Goal: Task Accomplishment & Management: Use online tool/utility

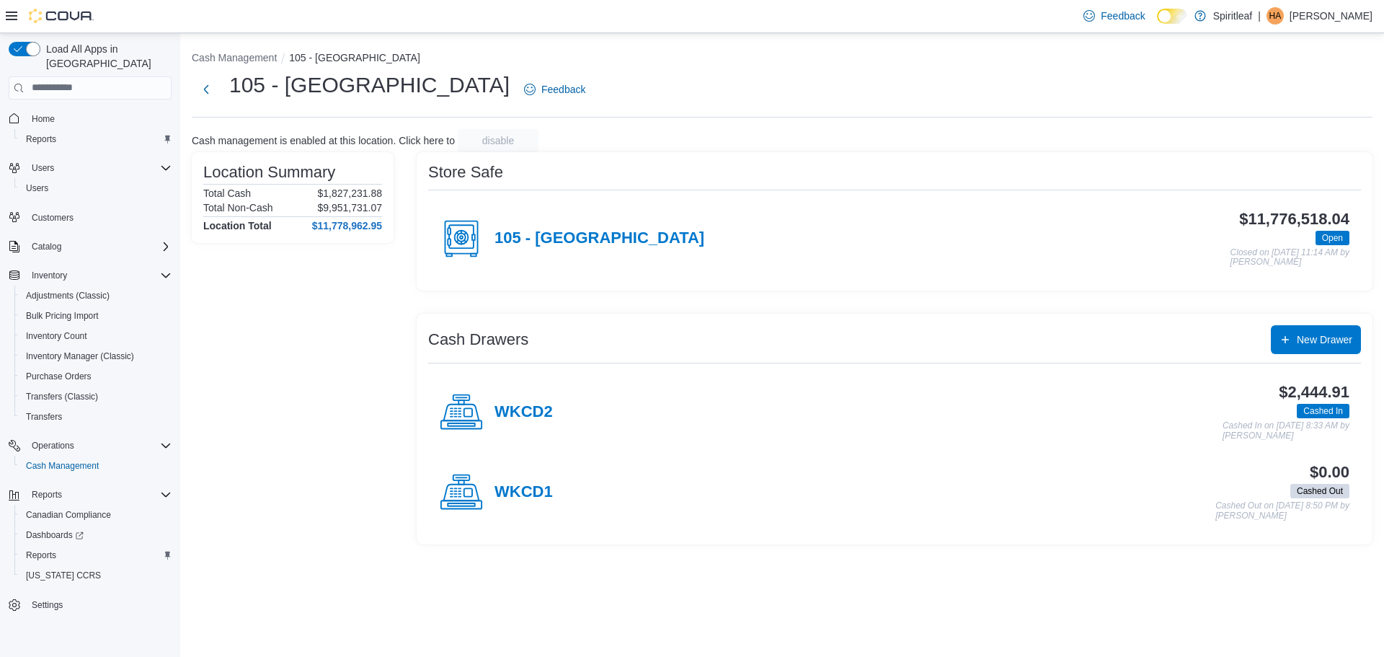
click at [549, 410] on h4 "WKCD2" at bounding box center [524, 412] width 58 height 19
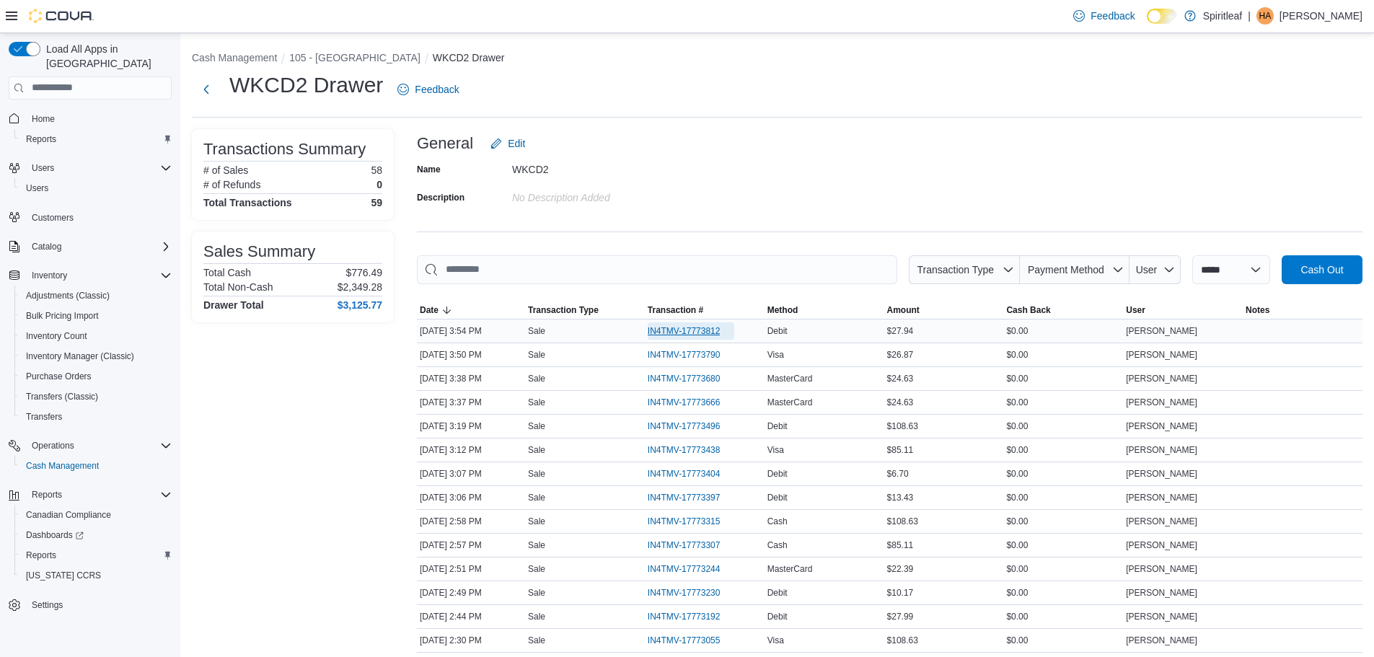
click at [690, 325] on span "IN4TMV-17773812" at bounding box center [683, 331] width 73 height 12
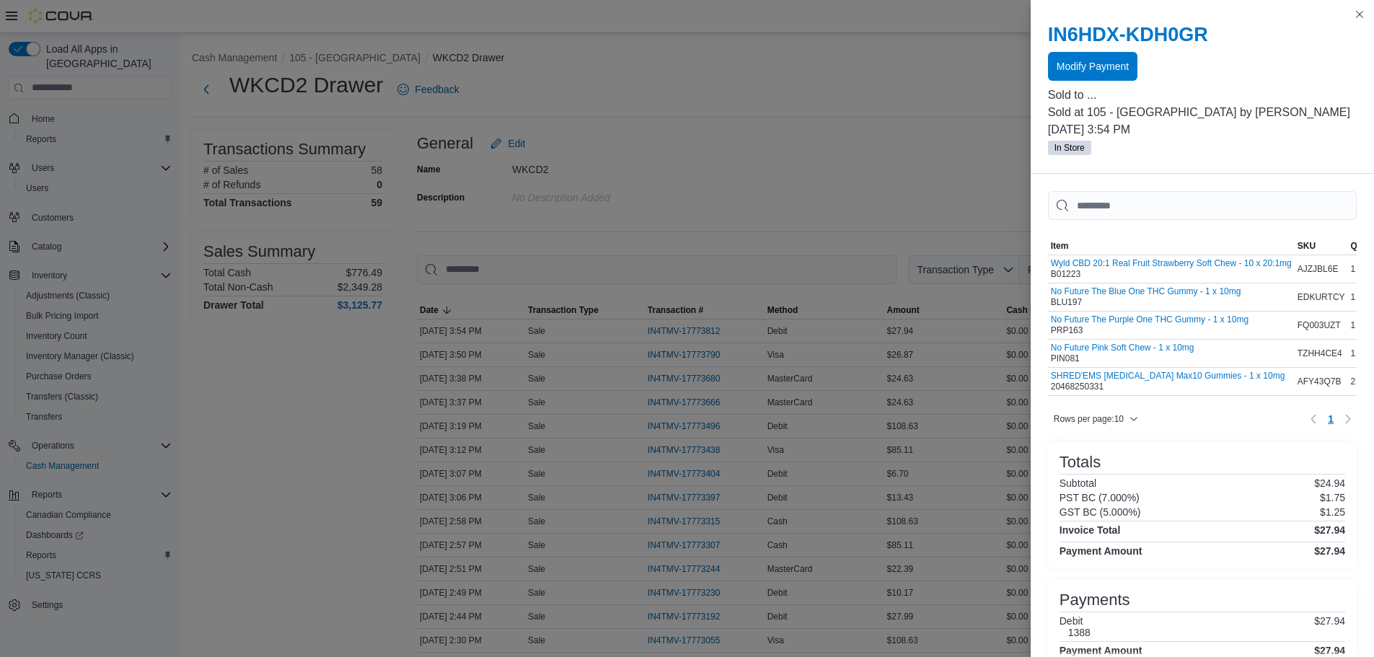
click at [1112, 82] on div at bounding box center [1202, 84] width 309 height 6
click at [1112, 83] on div at bounding box center [1202, 84] width 309 height 6
click at [1115, 61] on span "Modify Payment" at bounding box center [1092, 65] width 72 height 14
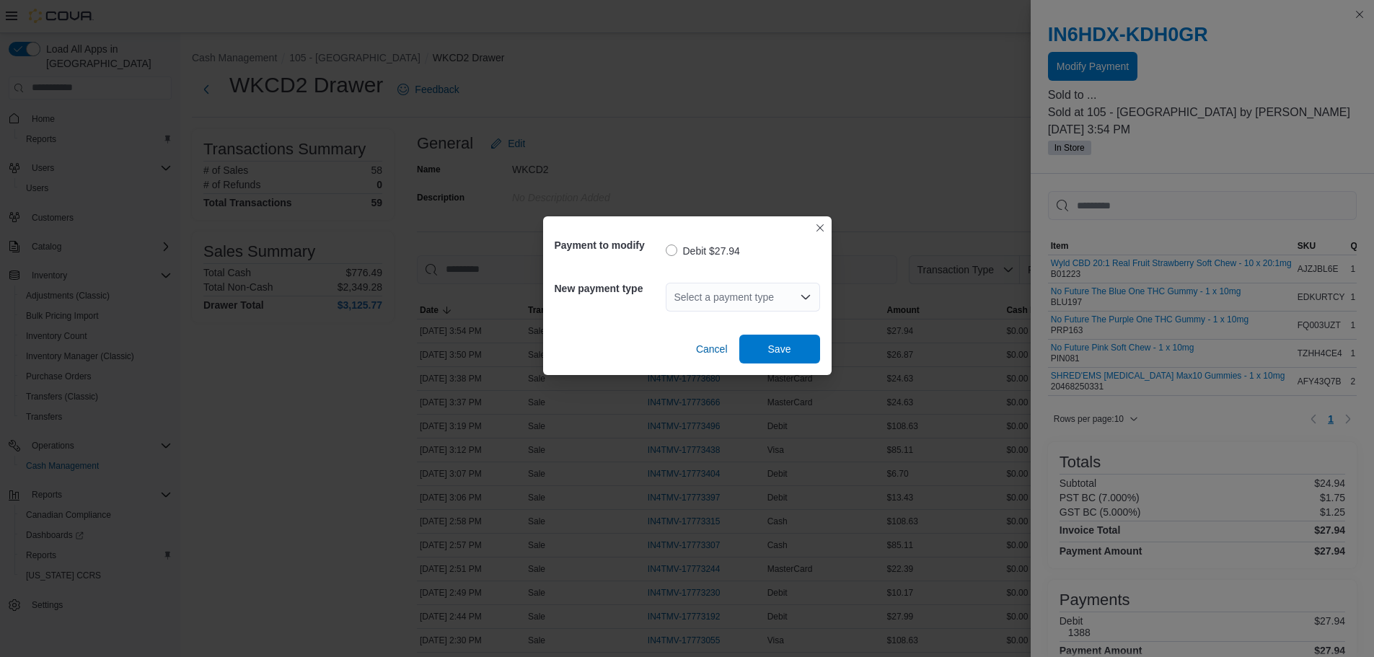
click at [731, 278] on div "Select a payment type" at bounding box center [743, 297] width 154 height 46
click at [730, 291] on div "Select a payment type" at bounding box center [743, 297] width 154 height 29
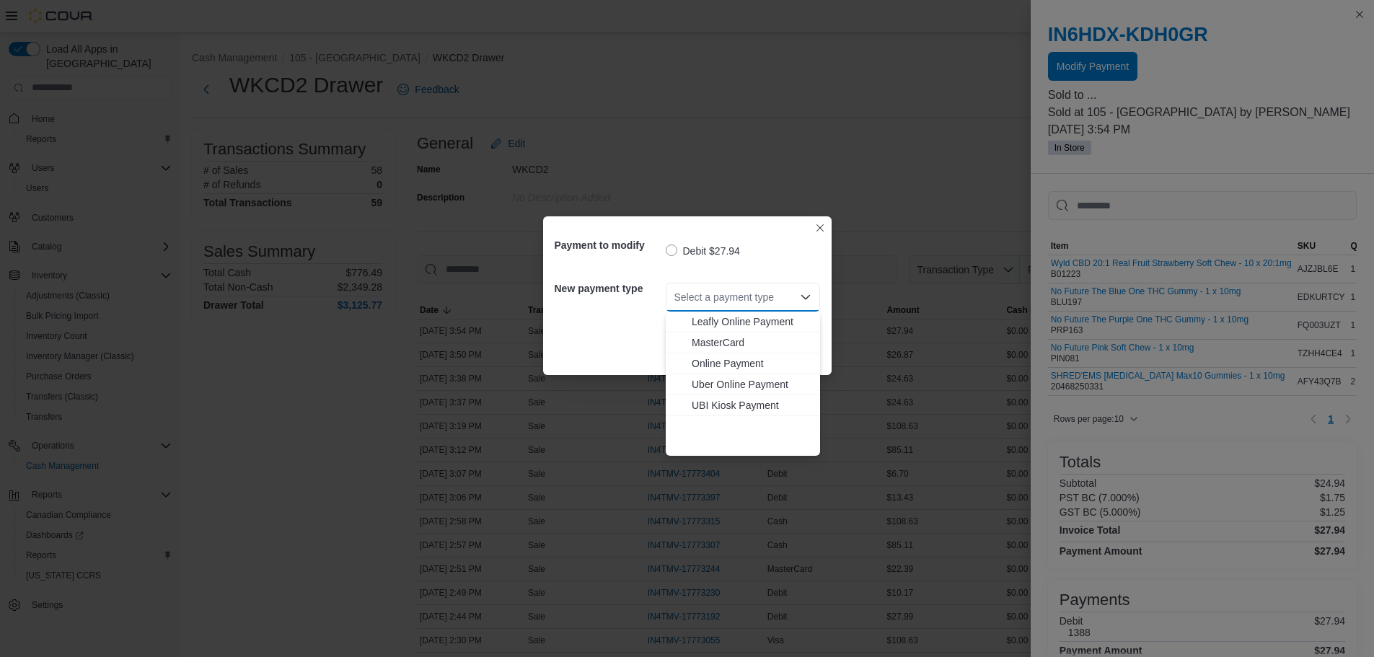
scroll to position [128, 0]
click at [733, 436] on button "Visa" at bounding box center [743, 445] width 154 height 21
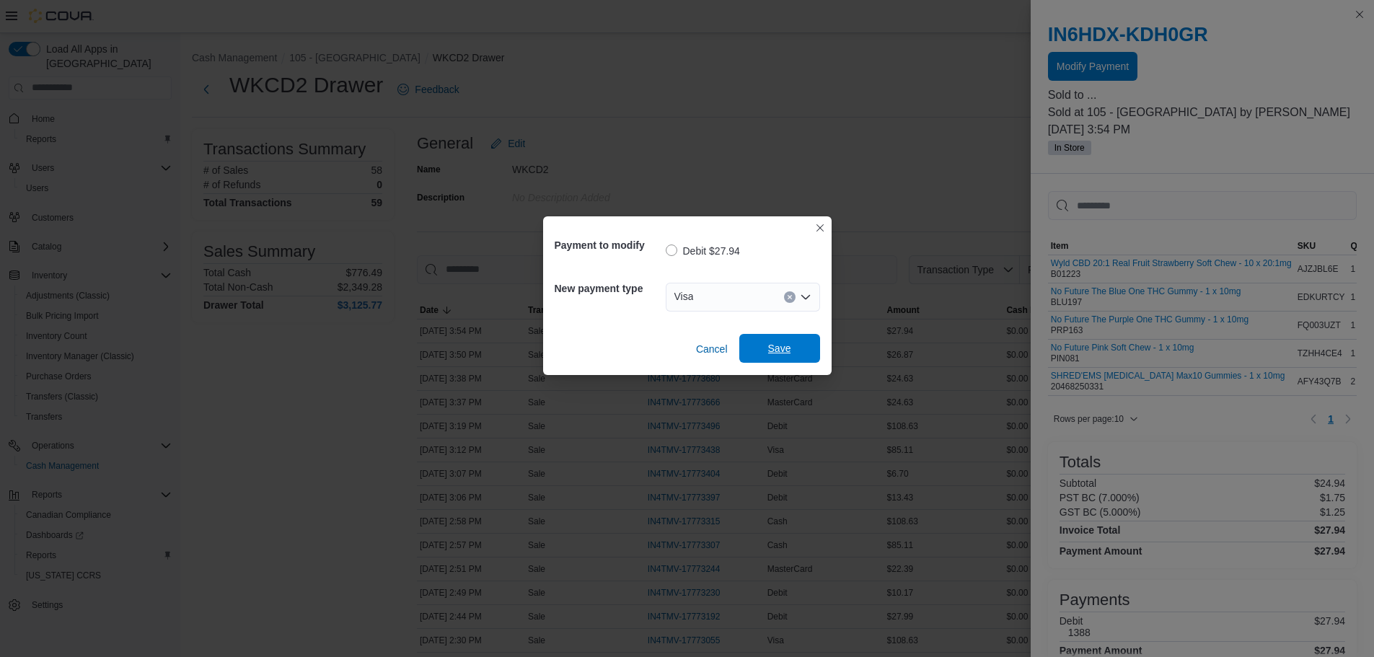
click at [785, 345] on span "Save" at bounding box center [779, 348] width 23 height 14
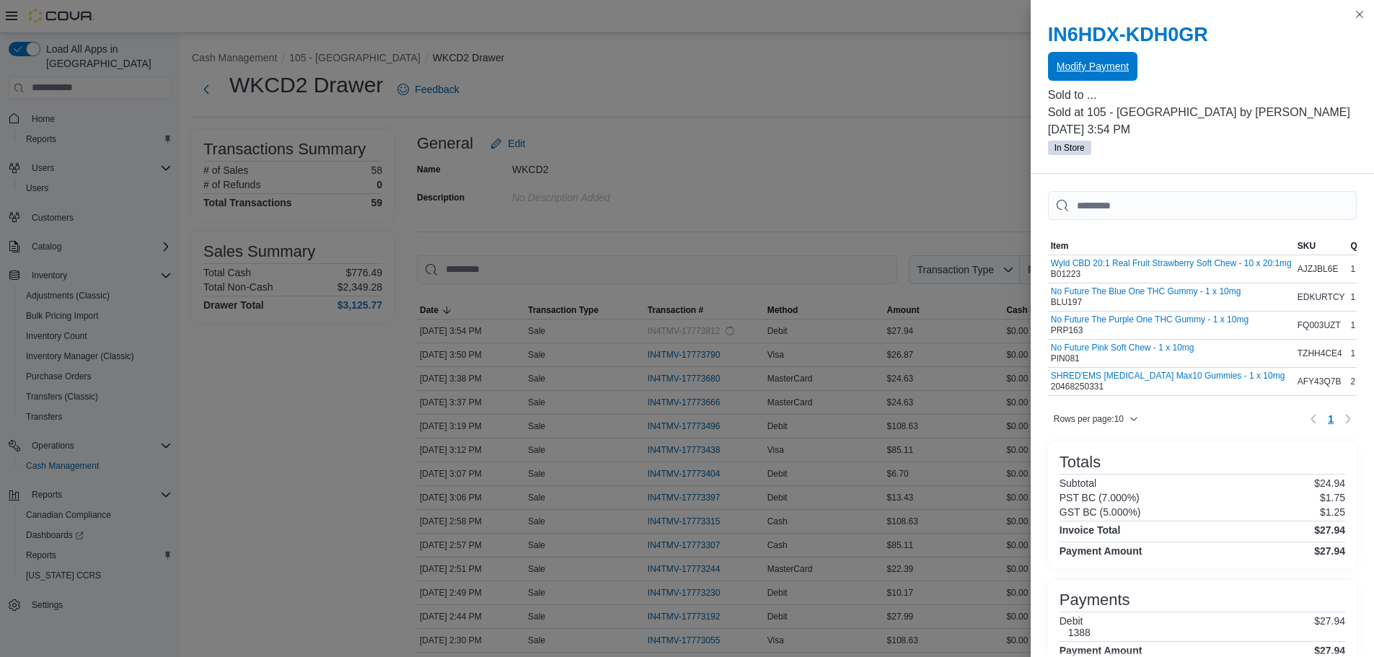
scroll to position [0, 0]
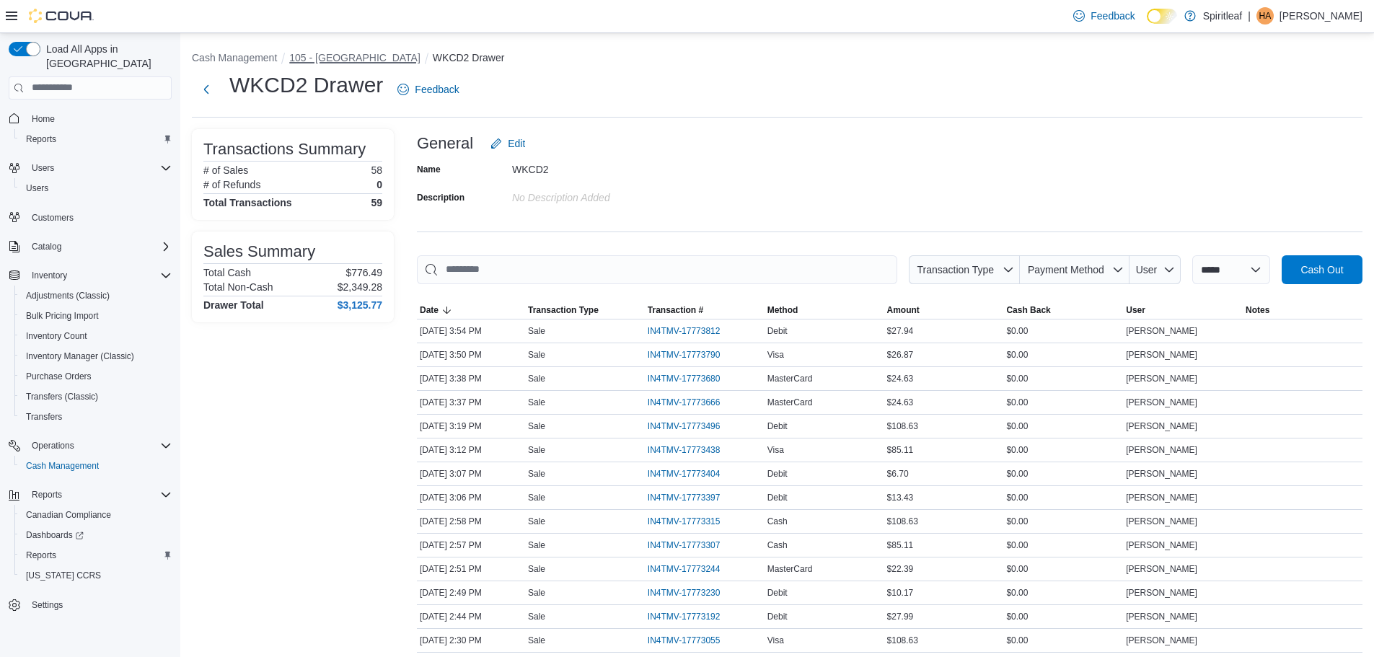
click at [335, 55] on button "105 - [GEOGRAPHIC_DATA]" at bounding box center [354, 58] width 131 height 12
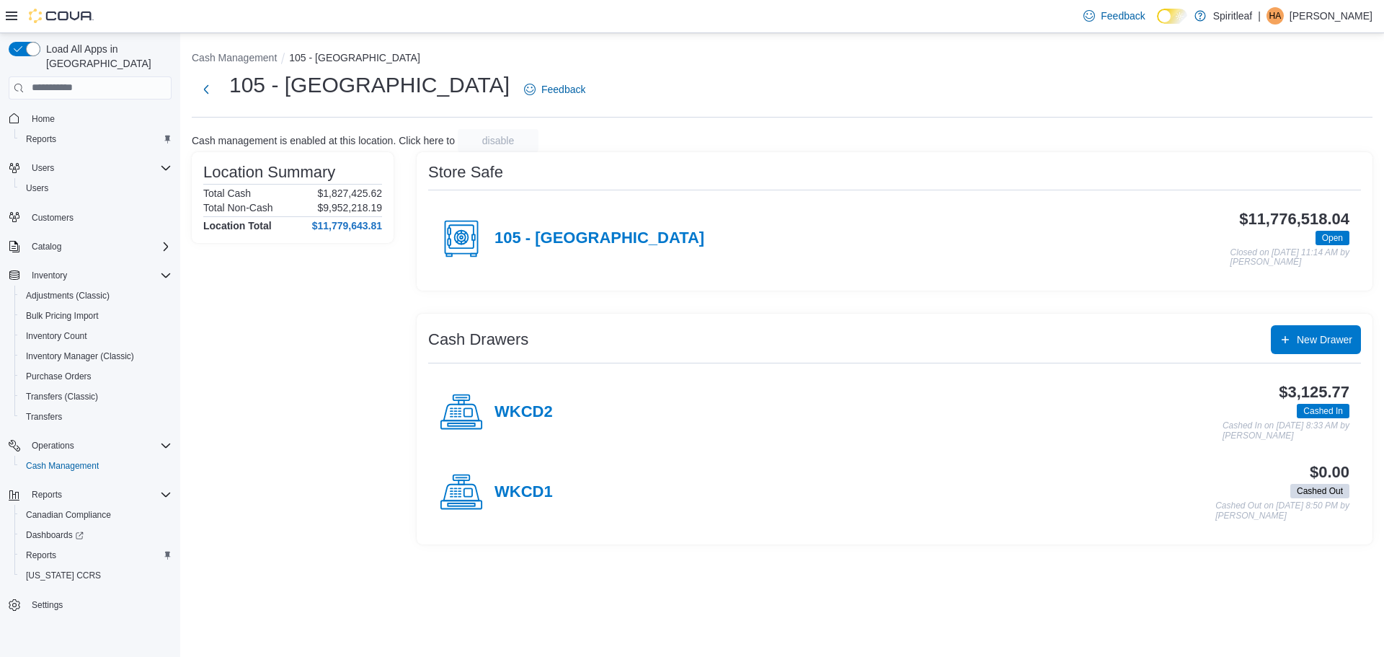
click at [531, 397] on div "WKCD2" at bounding box center [496, 412] width 113 height 43
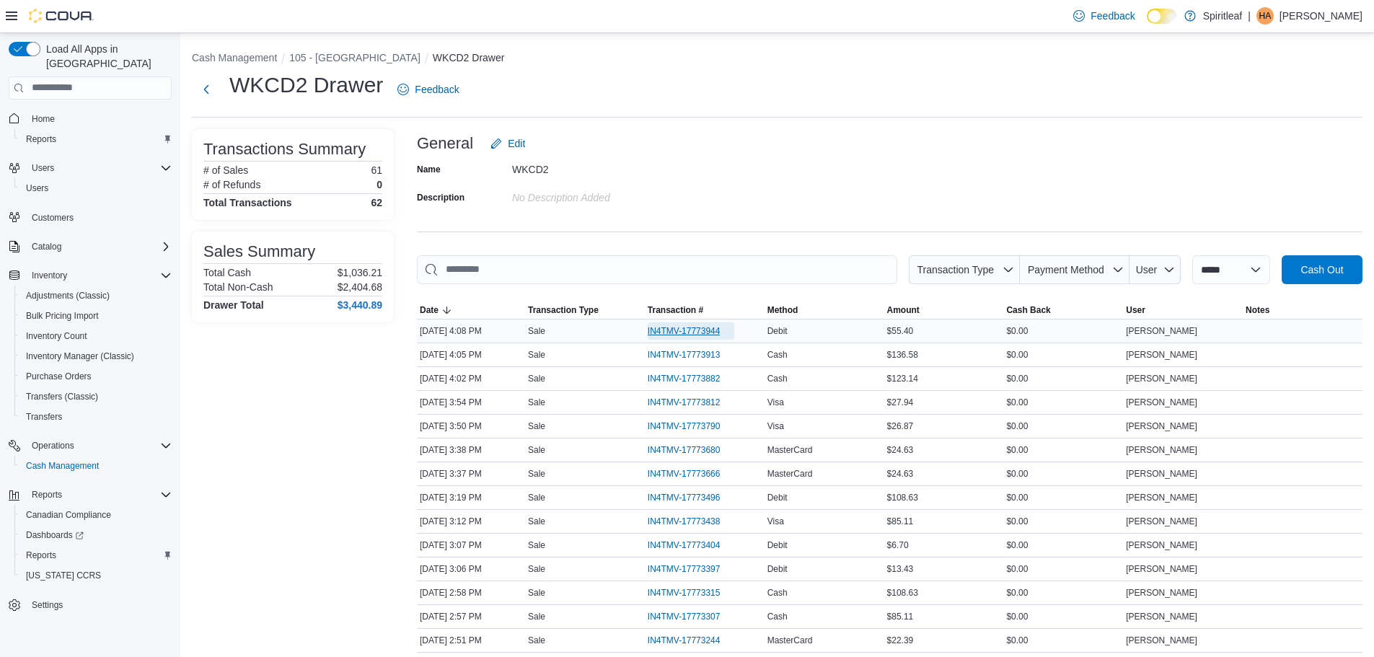
click at [712, 330] on span "IN4TMV-17773944" at bounding box center [683, 331] width 73 height 12
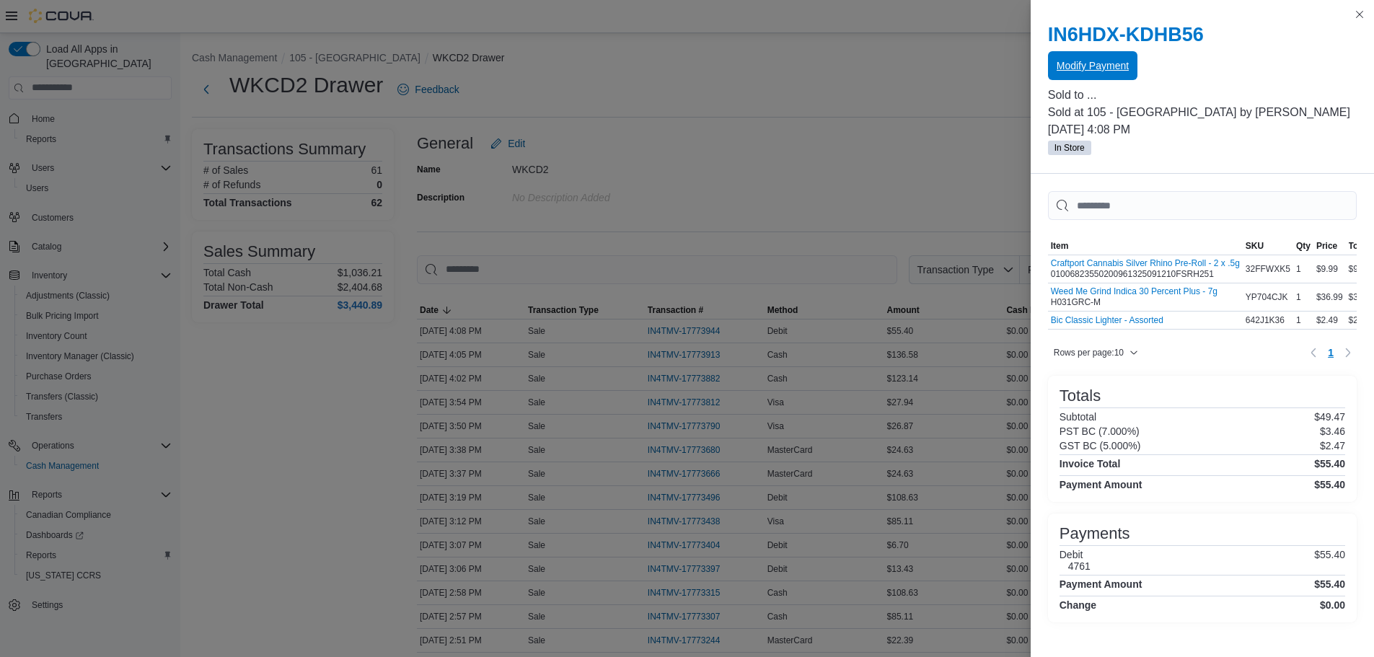
click at [1123, 53] on span "Modify Payment" at bounding box center [1092, 65] width 72 height 29
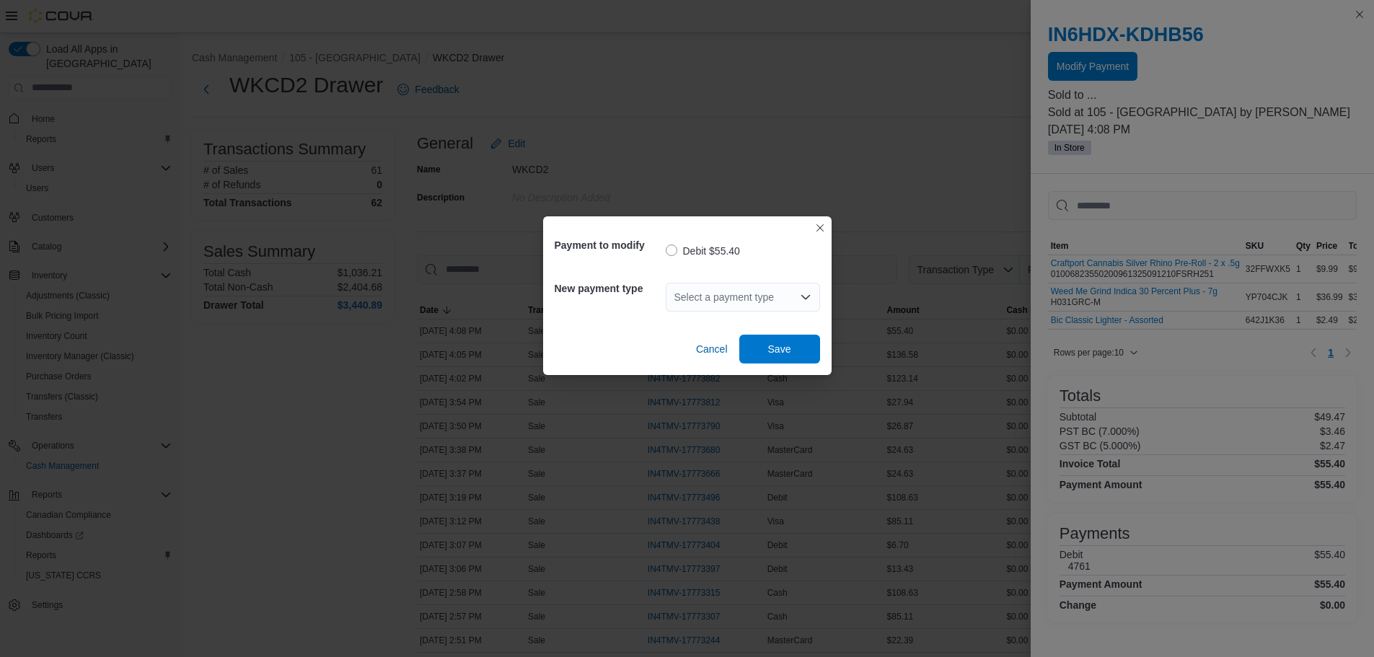
click at [677, 302] on div "Select a payment type" at bounding box center [743, 297] width 154 height 29
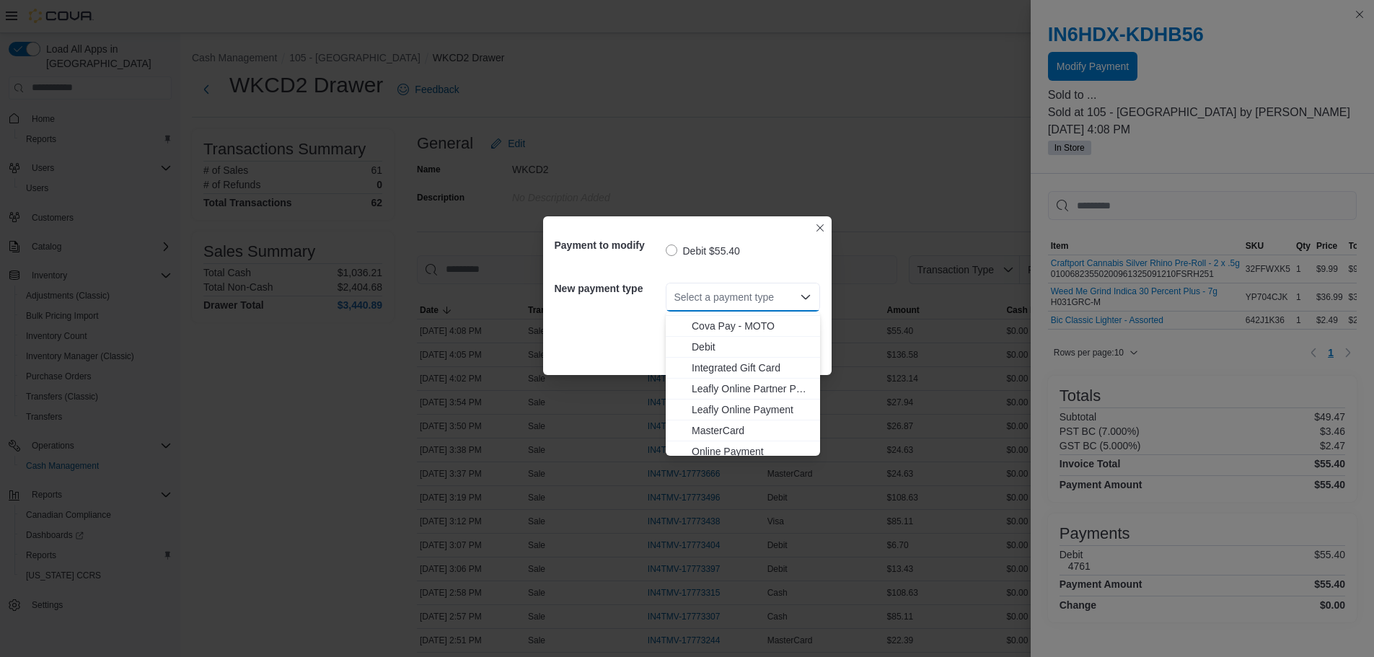
scroll to position [72, 0]
click at [739, 397] on span "MasterCard" at bounding box center [751, 396] width 120 height 14
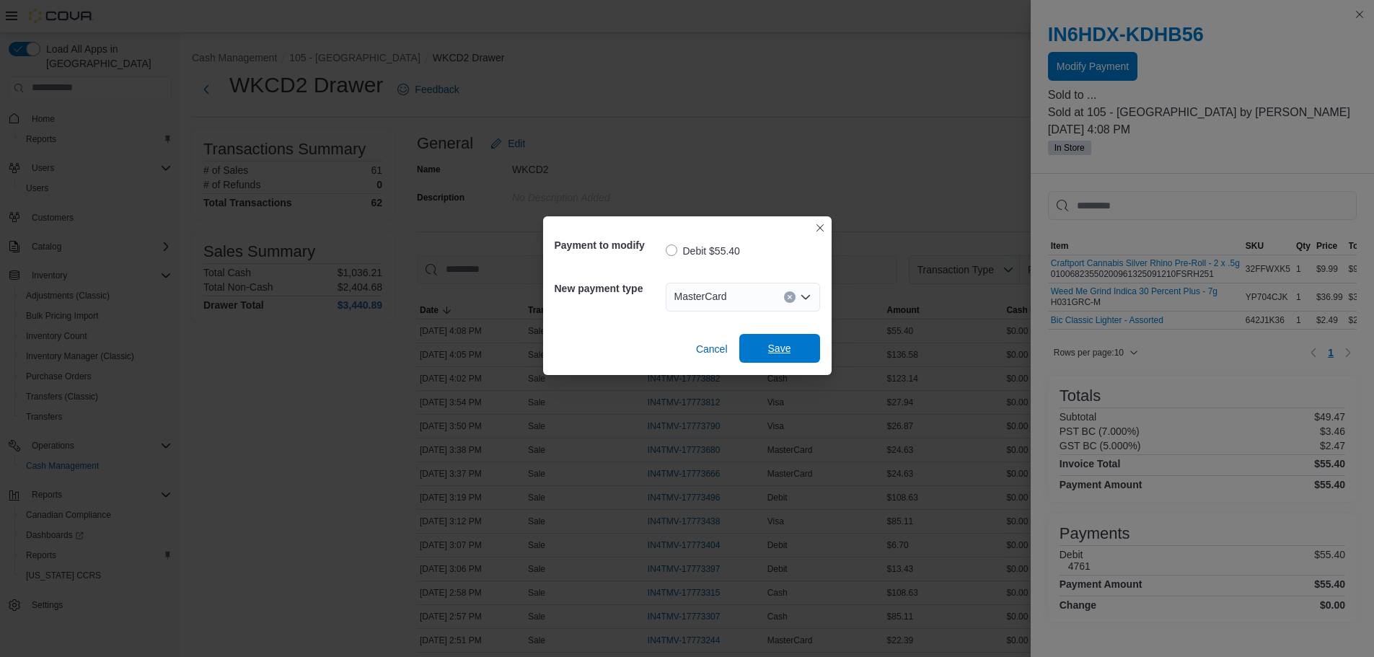
click at [798, 334] on div "Cancel Save" at bounding box center [686, 343] width 265 height 40
click at [768, 338] on span "Save" at bounding box center [779, 348] width 63 height 29
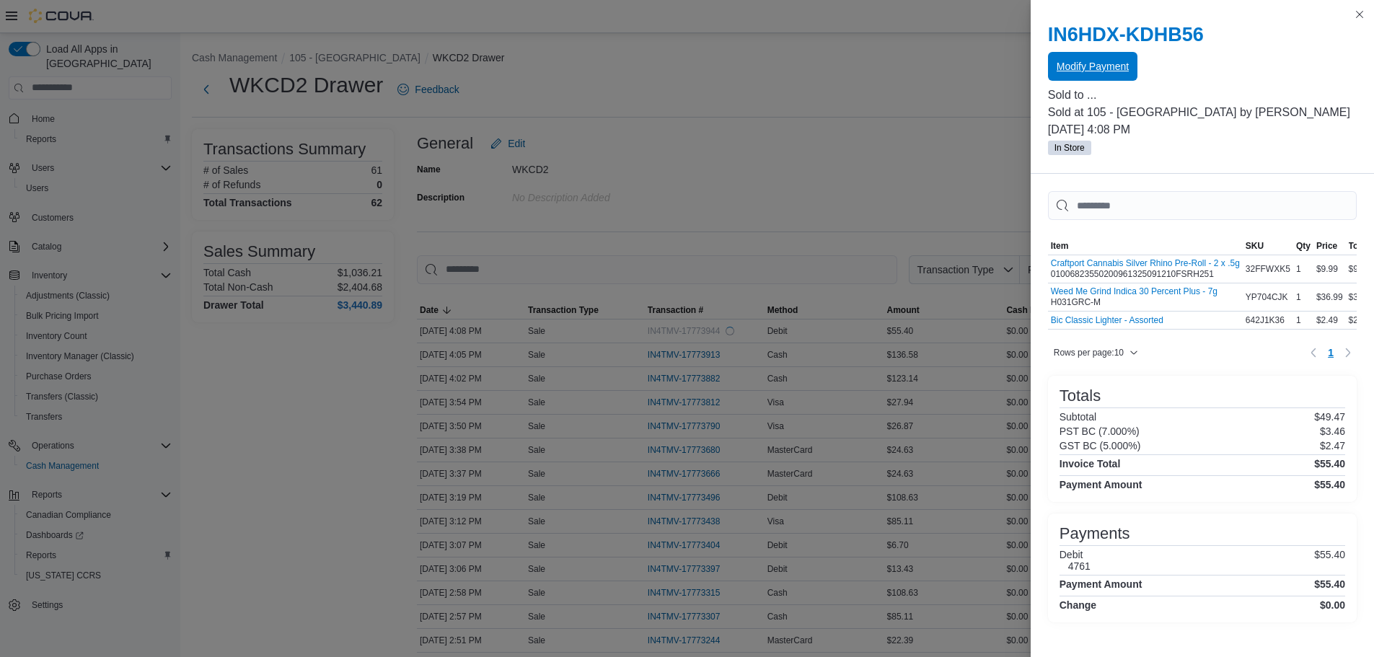
scroll to position [0, 0]
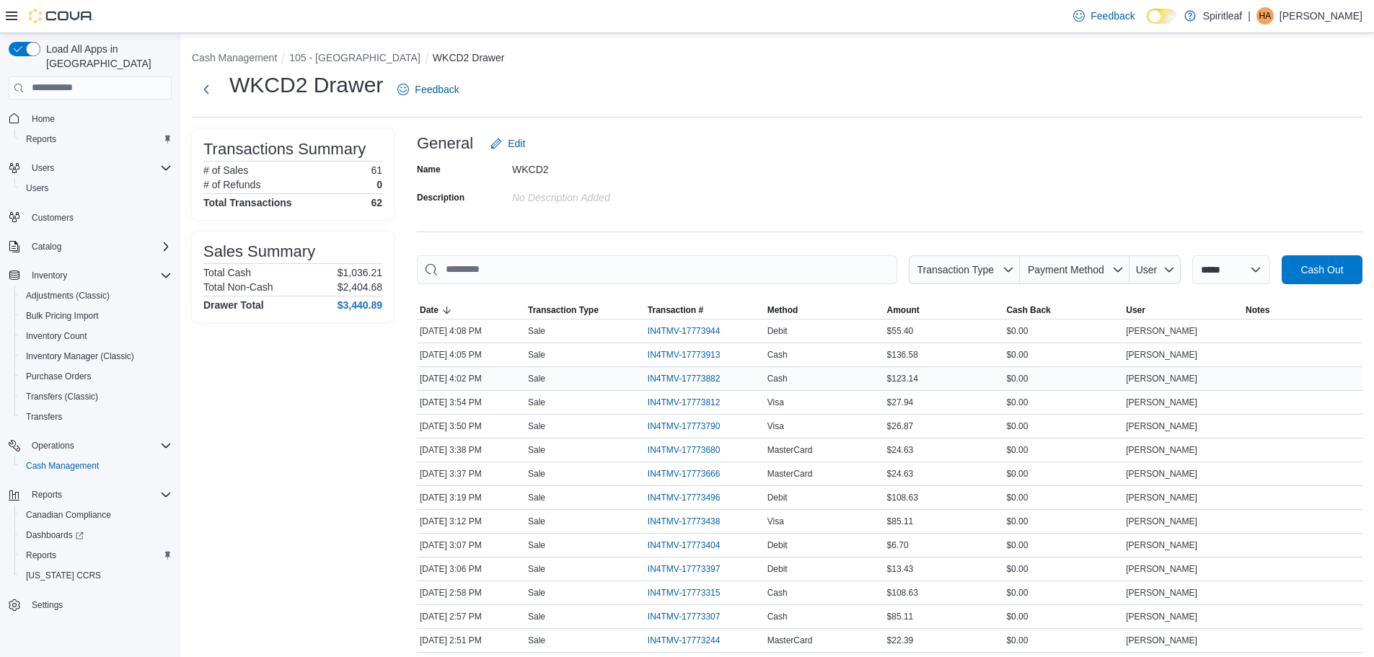
drag, startPoint x: 745, startPoint y: 224, endPoint x: 648, endPoint y: 368, distance: 173.6
click at [333, 60] on button "105 - [GEOGRAPHIC_DATA]" at bounding box center [354, 58] width 131 height 12
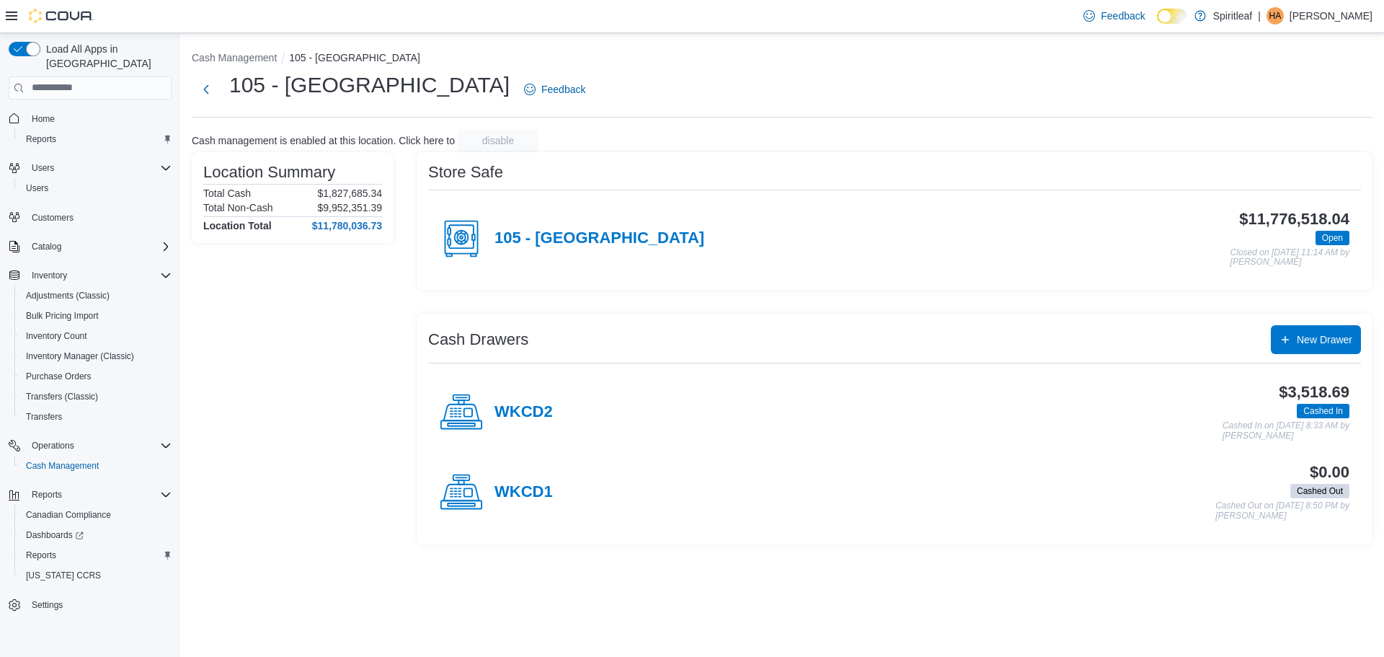
click at [477, 420] on icon at bounding box center [461, 412] width 35 height 17
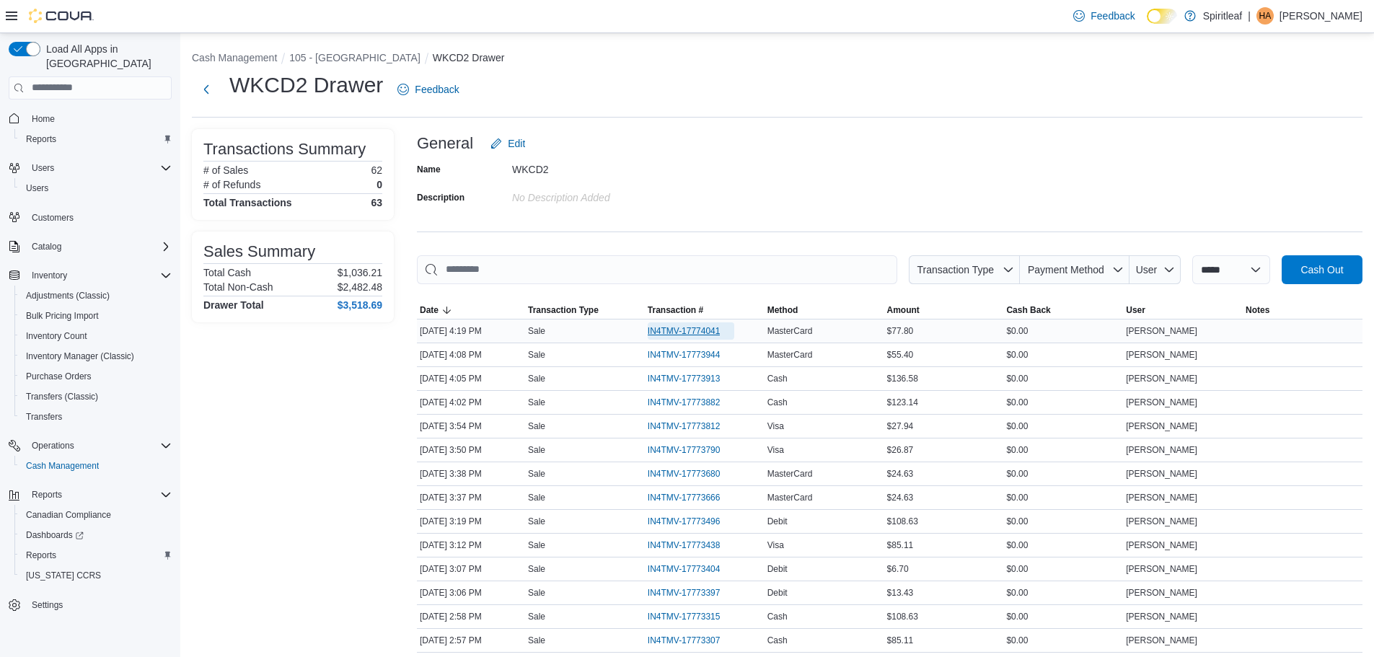
click at [699, 325] on span "IN4TMV-17774041" at bounding box center [683, 331] width 73 height 12
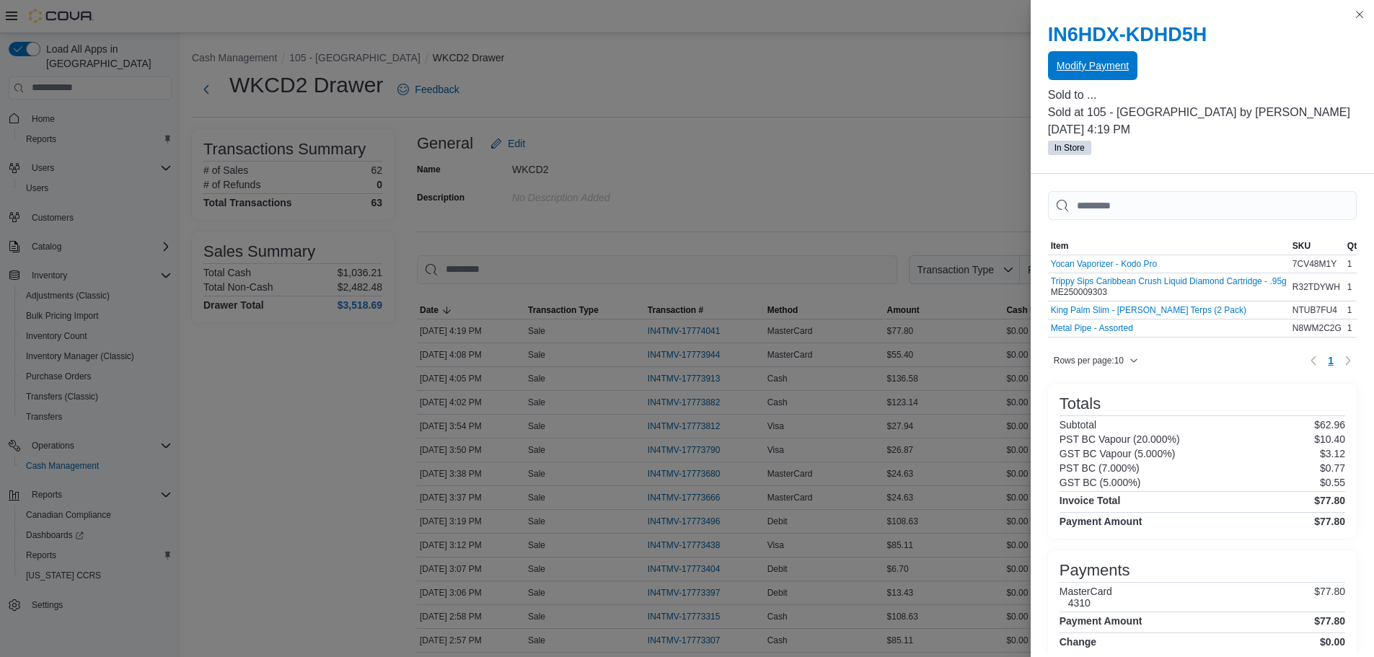
click at [1102, 62] on span "Modify Payment" at bounding box center [1092, 65] width 72 height 14
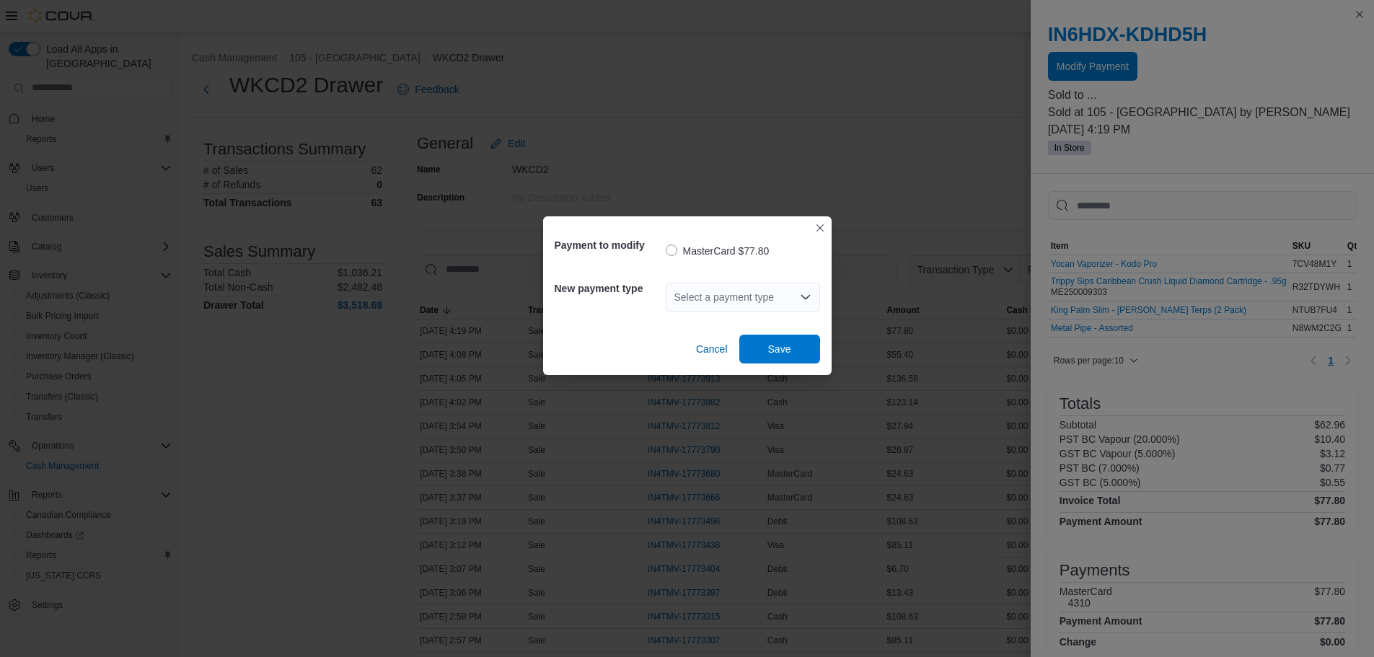
click at [715, 308] on div "Select a payment type" at bounding box center [743, 297] width 154 height 29
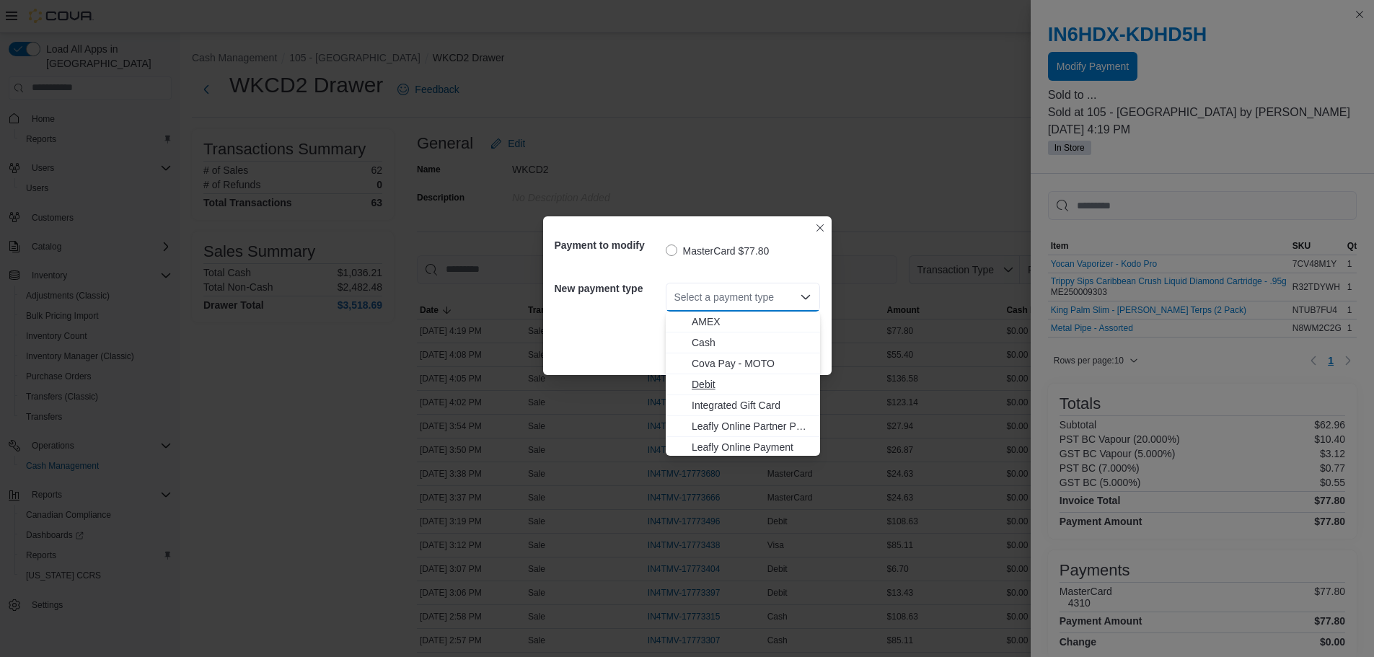
click at [716, 394] on button "Debit" at bounding box center [743, 384] width 154 height 21
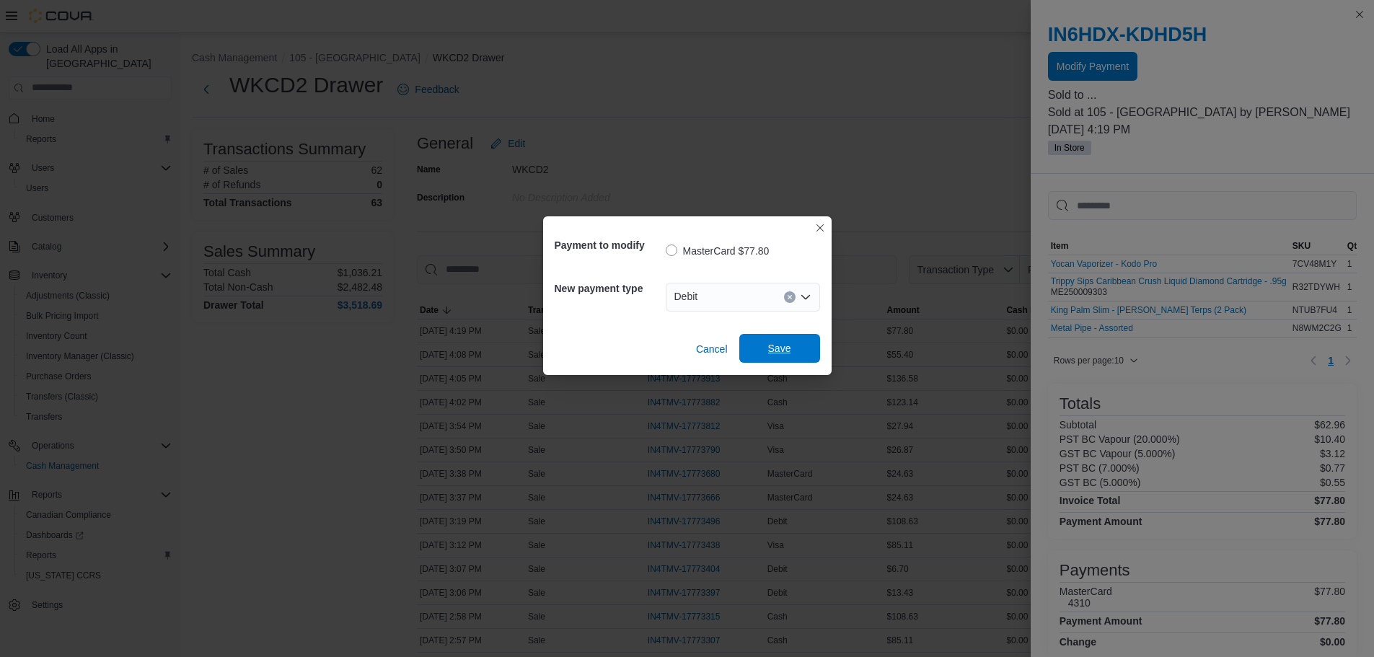
click at [746, 348] on button "Save" at bounding box center [779, 348] width 81 height 29
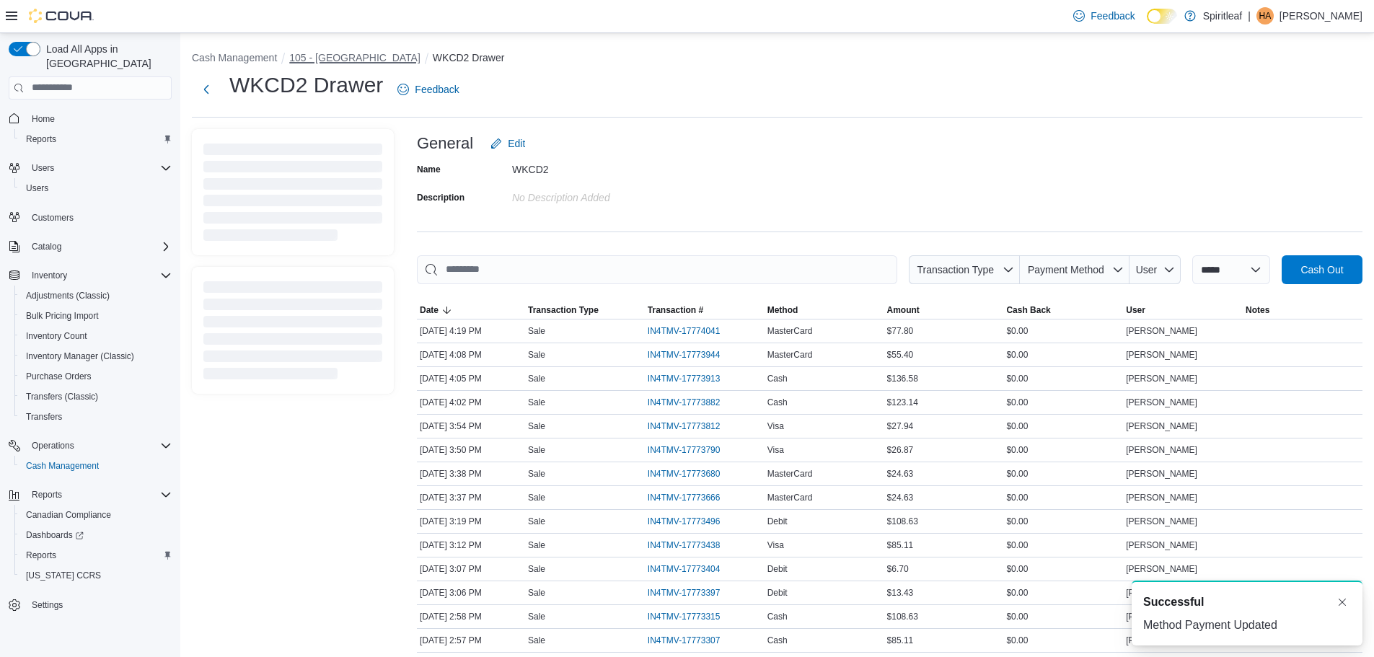
click at [350, 55] on button "105 - [GEOGRAPHIC_DATA]" at bounding box center [354, 58] width 131 height 12
